Goal: Manage account settings: Manage account settings

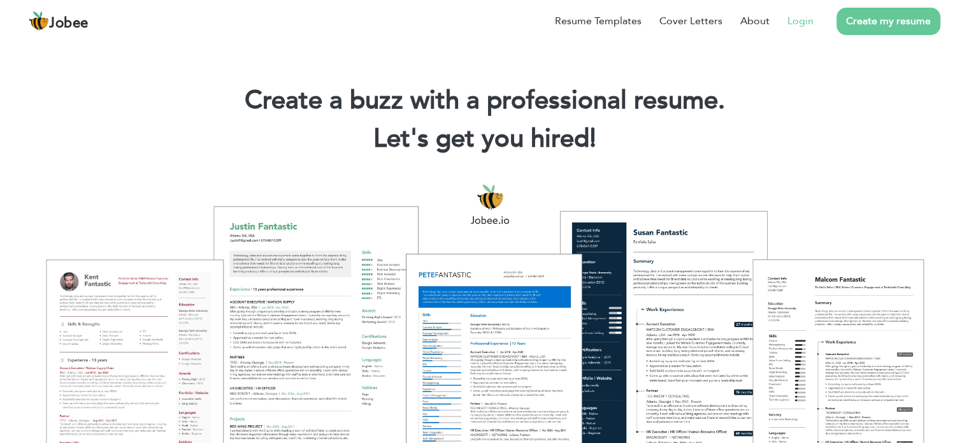
click at [800, 18] on link "Login" at bounding box center [800, 20] width 26 height 15
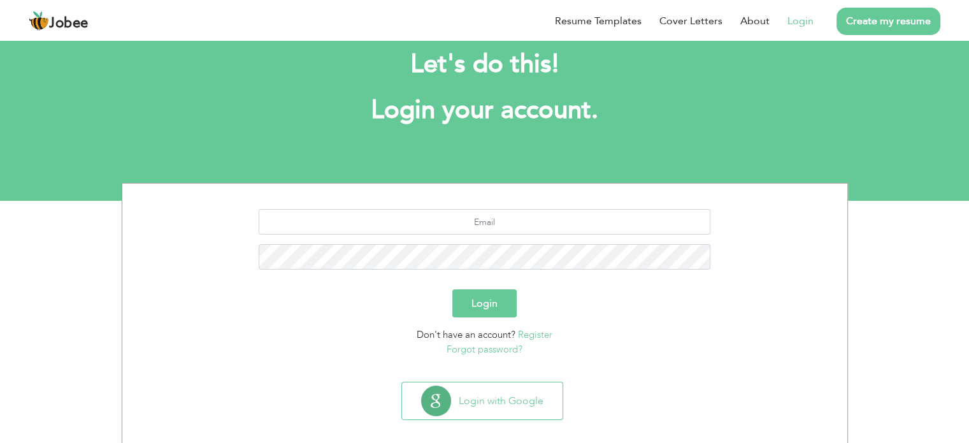
scroll to position [40, 0]
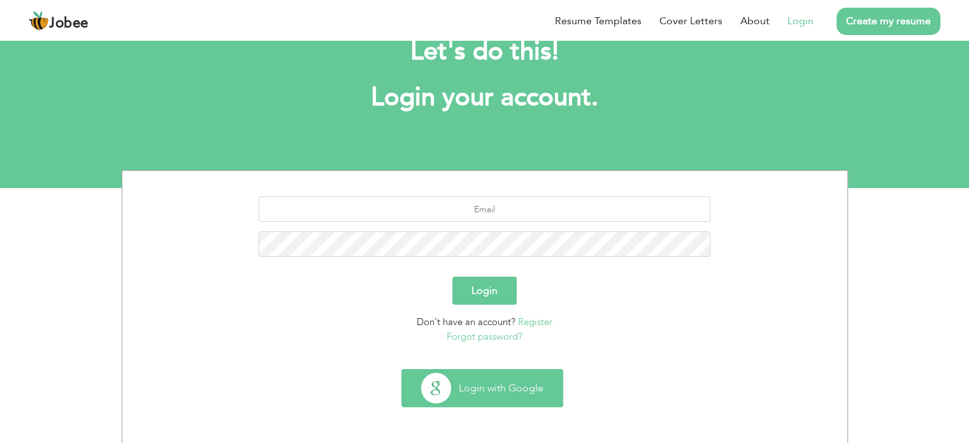
click at [525, 387] on button "Login with Google" at bounding box center [482, 387] width 160 height 37
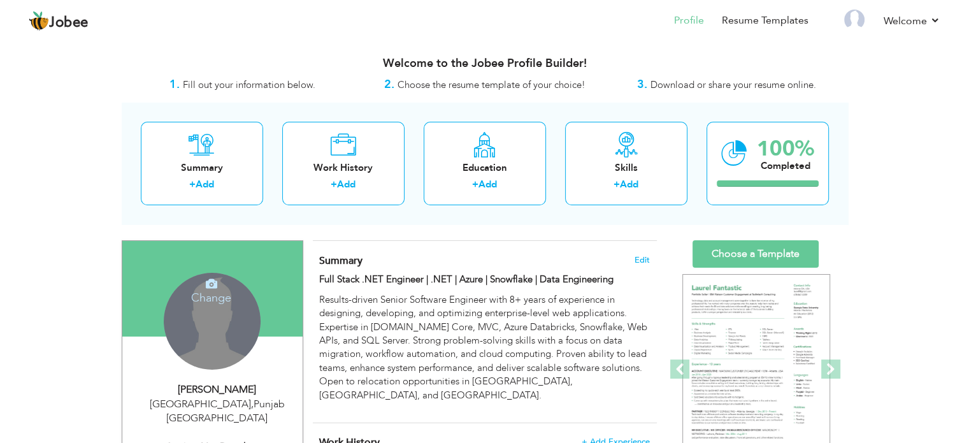
click at [208, 335] on div "Change Remove" at bounding box center [212, 321] width 97 height 97
click at [213, 282] on icon at bounding box center [211, 283] width 11 height 11
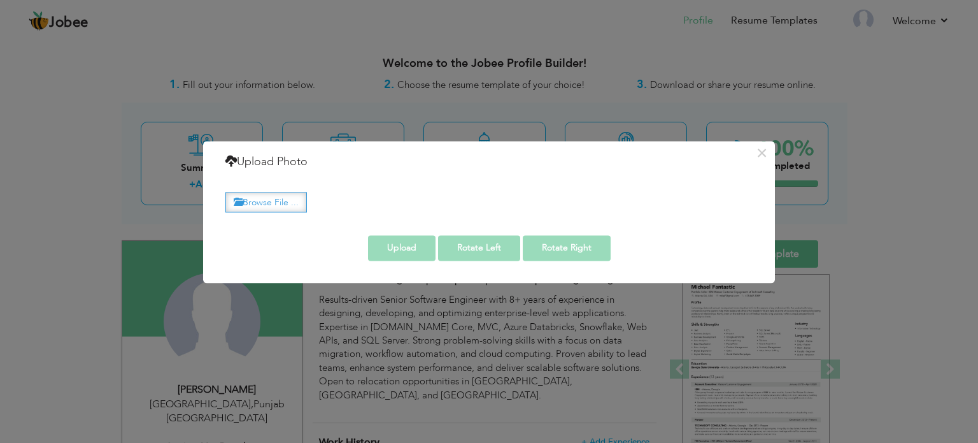
click at [270, 208] on label "Browse File ..." at bounding box center [266, 202] width 82 height 20
click at [0, 0] on input "Browse File ..." at bounding box center [0, 0] width 0 height 0
click at [760, 155] on button "×" at bounding box center [762, 153] width 20 height 20
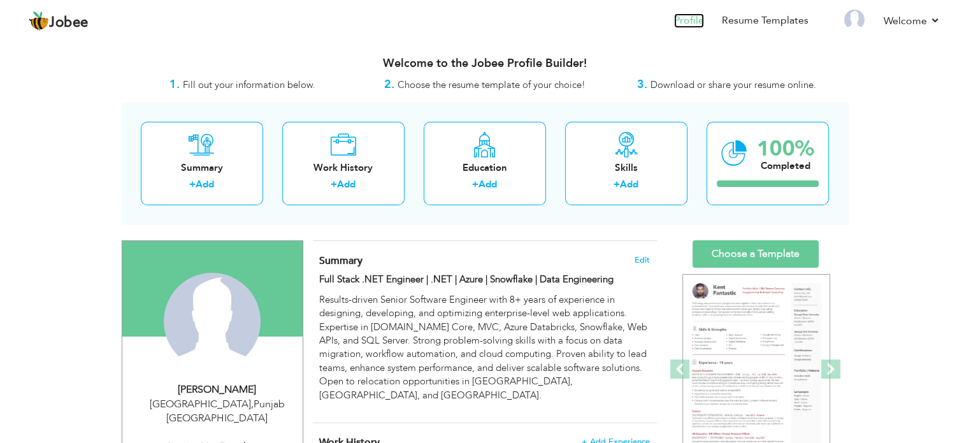
click at [690, 16] on link "Profile" at bounding box center [689, 20] width 30 height 15
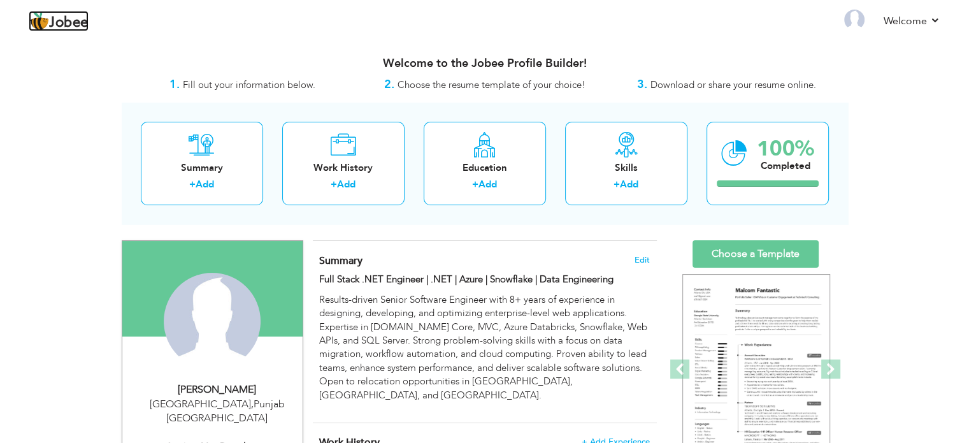
click at [66, 27] on span "Jobee" at bounding box center [68, 23] width 39 height 14
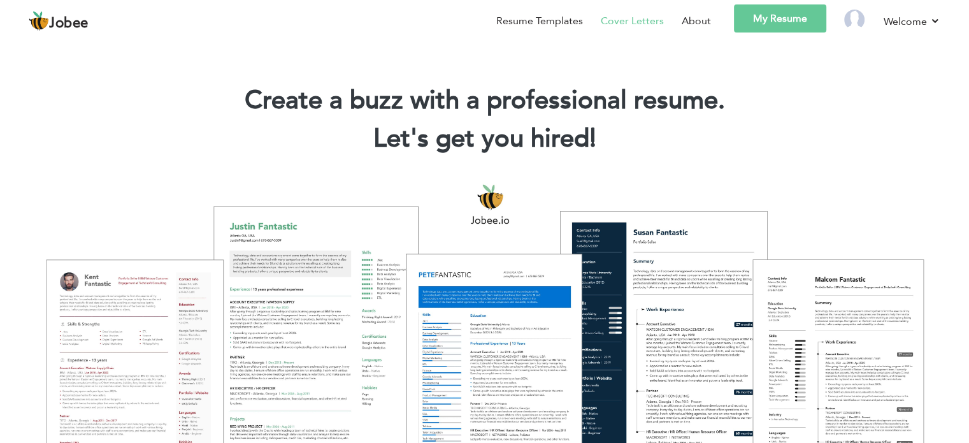
click at [625, 21] on link "Cover Letters" at bounding box center [632, 20] width 63 height 15
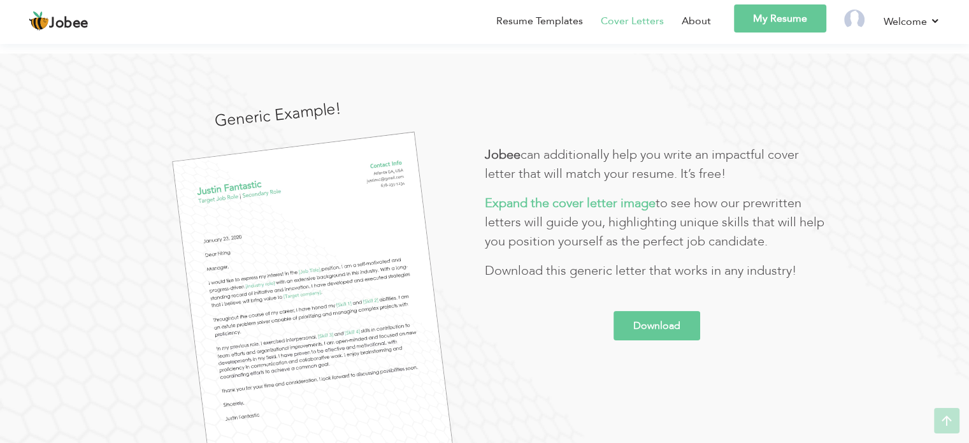
scroll to position [191, 0]
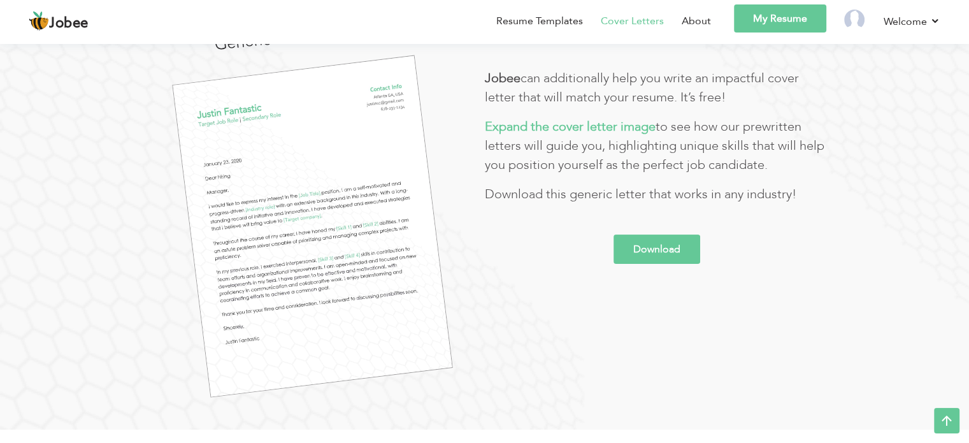
click at [368, 253] on img at bounding box center [313, 226] width 280 height 342
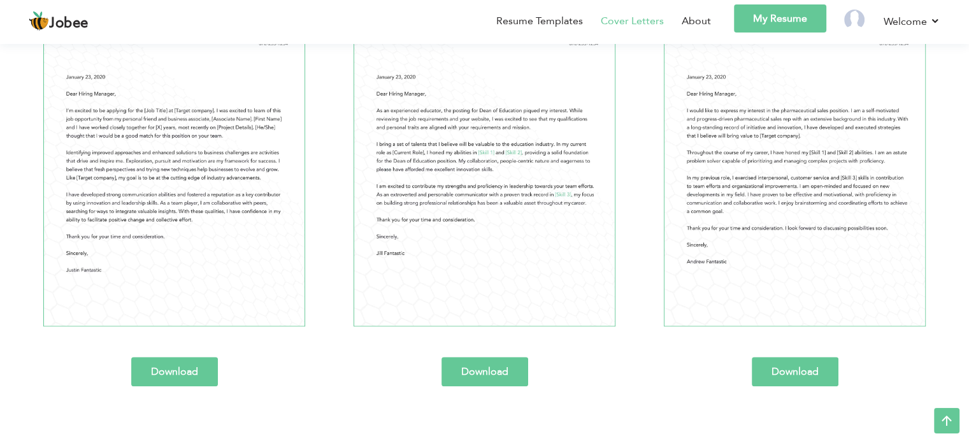
scroll to position [764, 0]
